Goal: Information Seeking & Learning: Learn about a topic

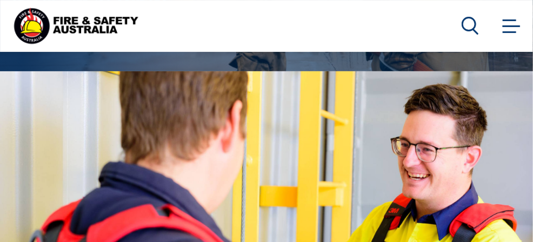
scroll to position [166, 0]
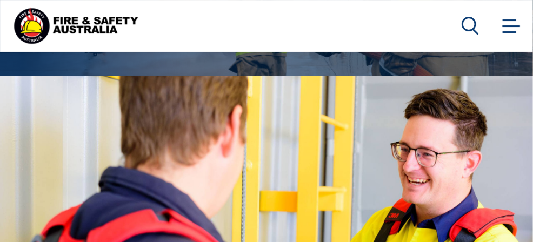
click at [518, 23] on span at bounding box center [511, 25] width 17 height 12
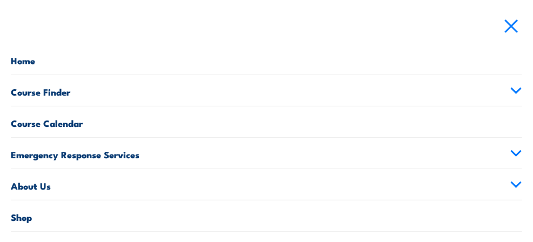
scroll to position [31, 0]
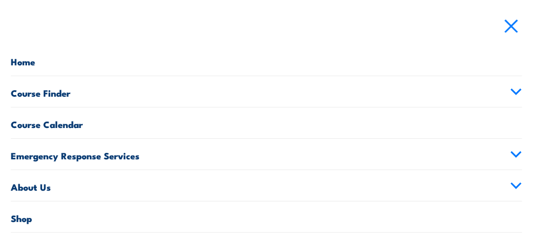
click at [198, 94] on link "Course Finder" at bounding box center [267, 91] width 512 height 31
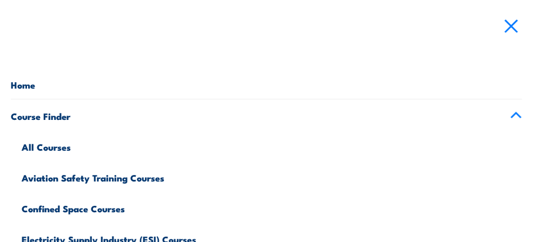
scroll to position [0, 0]
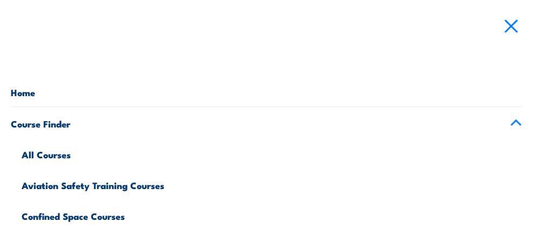
click at [87, 154] on link "All Courses" at bounding box center [272, 153] width 501 height 31
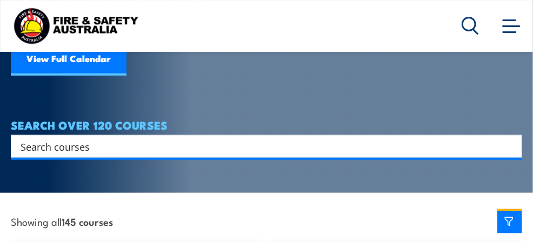
scroll to position [158, 0]
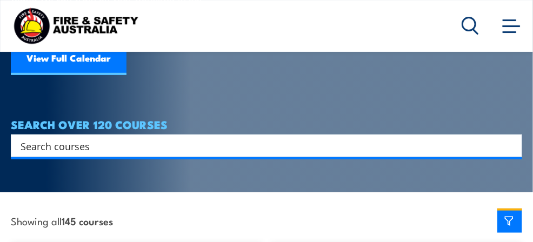
click at [102, 138] on input "Search input" at bounding box center [260, 146] width 478 height 16
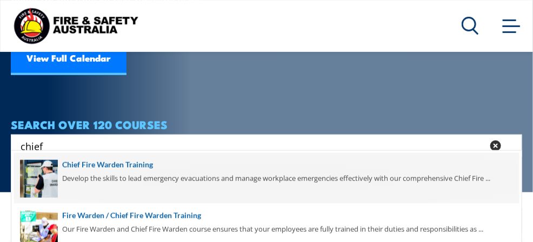
type input "chief"
click at [104, 167] on span at bounding box center [266, 178] width 505 height 51
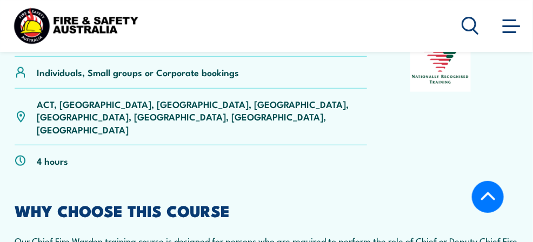
scroll to position [285, 0]
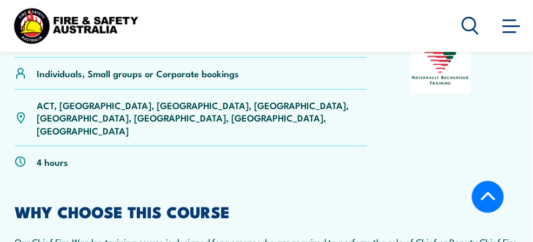
click at [0, 0] on link "NSW" at bounding box center [0, 0] width 0 height 0
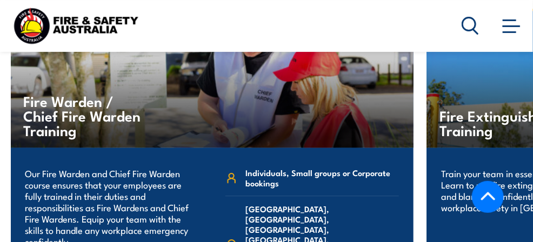
scroll to position [3056, 0]
click at [502, 24] on link at bounding box center [512, 26] width 22 height 22
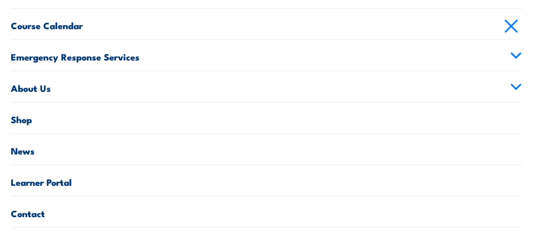
scroll to position [3062, 0]
click at [215, 180] on link "Learner Portal" at bounding box center [267, 181] width 512 height 31
